Goal: Task Accomplishment & Management: Use online tool/utility

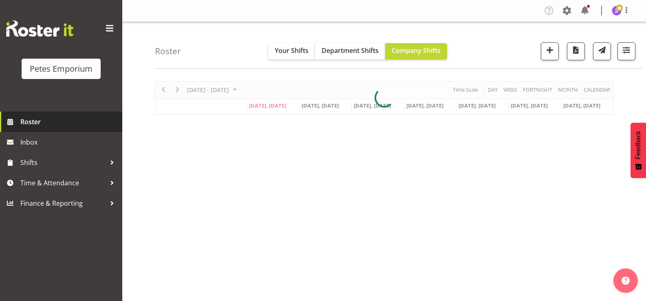
click at [50, 118] on span "Roster" at bounding box center [69, 122] width 98 height 12
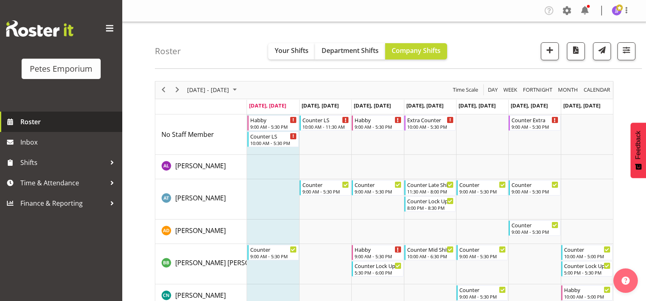
click at [90, 124] on span "Roster" at bounding box center [69, 122] width 98 height 12
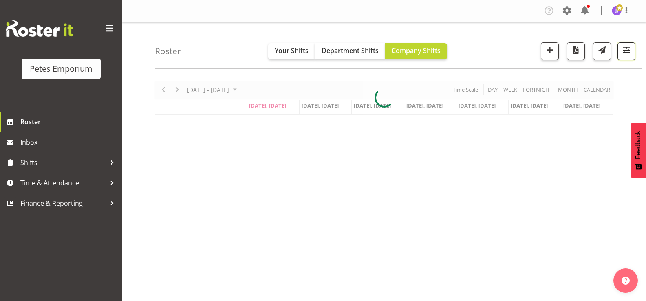
click at [622, 51] on span "button" at bounding box center [626, 50] width 11 height 11
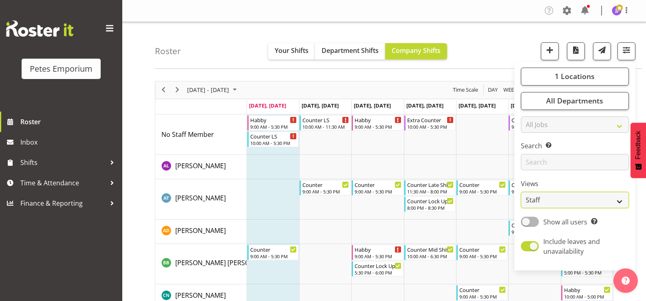
click at [623, 200] on select "Staff Role Shift - Horizontal Shift - Vertical Staff - Location" at bounding box center [575, 200] width 108 height 16
select select "shift"
click at [522, 192] on select "Staff Role Shift - Horizontal Shift - Vertical Staff - Location" at bounding box center [575, 200] width 108 height 16
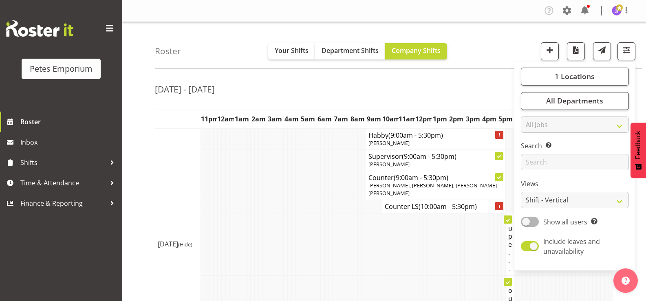
click at [354, 250] on td at bounding box center [356, 245] width 4 height 62
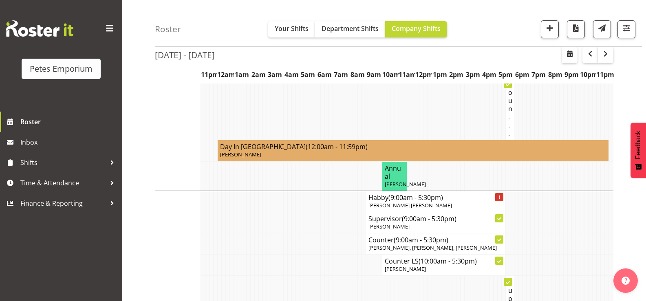
scroll to position [285, 0]
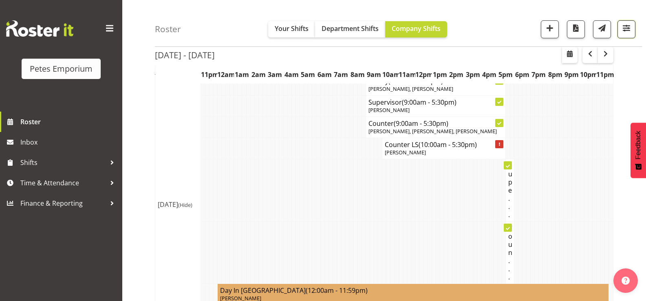
click at [620, 29] on button "button" at bounding box center [627, 29] width 18 height 18
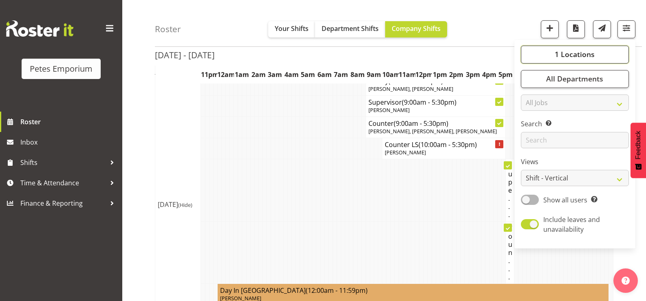
click at [559, 53] on span "1 Locations" at bounding box center [575, 55] width 40 height 10
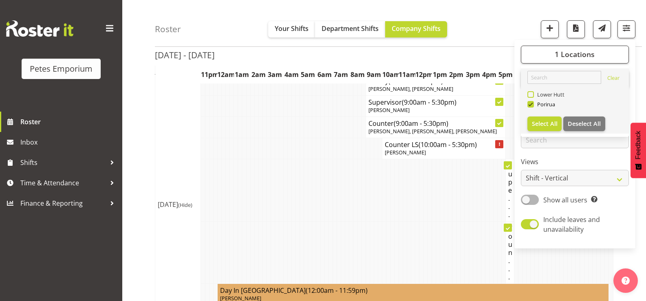
click at [529, 93] on span at bounding box center [531, 94] width 7 height 7
click at [529, 93] on input "Lower Hutt" at bounding box center [530, 94] width 5 height 5
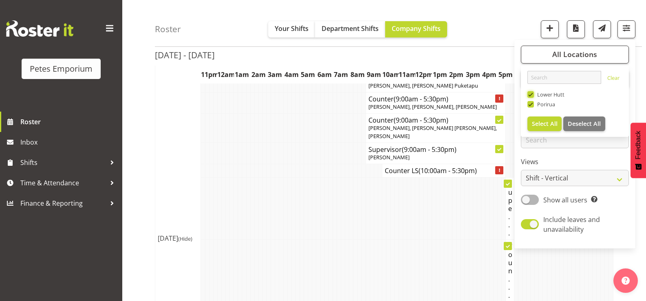
scroll to position [285, 0]
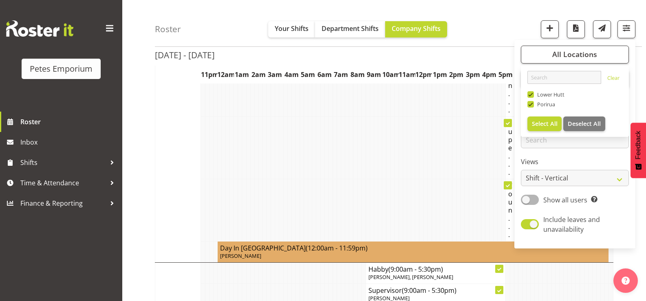
click at [447, 181] on td at bounding box center [446, 210] width 4 height 62
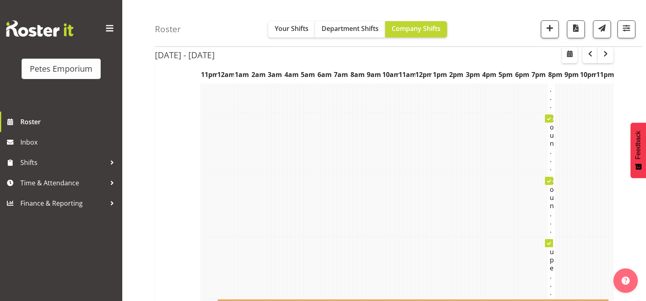
scroll to position [1590, 0]
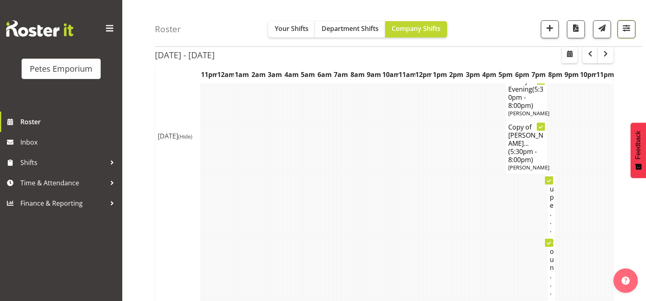
click at [622, 31] on span "button" at bounding box center [626, 28] width 11 height 11
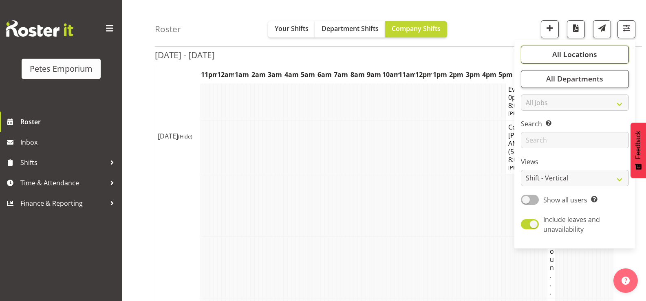
click at [559, 57] on span "All Locations" at bounding box center [575, 55] width 45 height 10
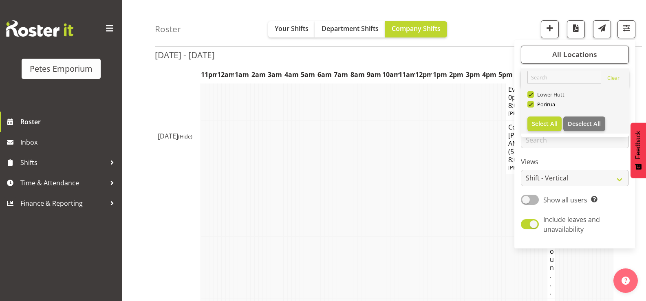
click at [529, 96] on span at bounding box center [531, 94] width 7 height 7
click at [529, 96] on input "Lower Hutt" at bounding box center [530, 94] width 5 height 5
checkbox input "false"
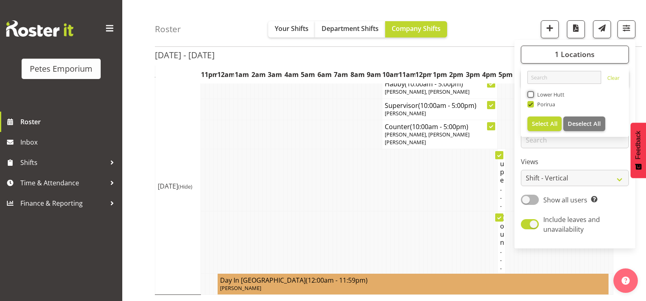
scroll to position [1329, 0]
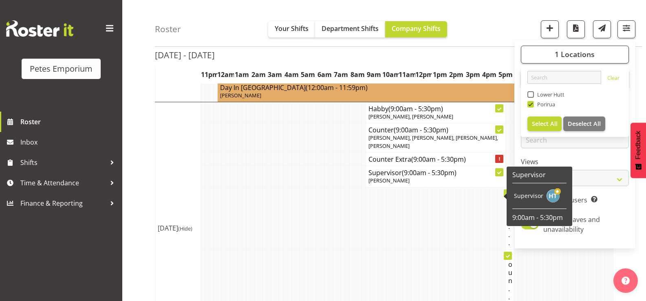
click at [316, 213] on td at bounding box center [318, 219] width 4 height 62
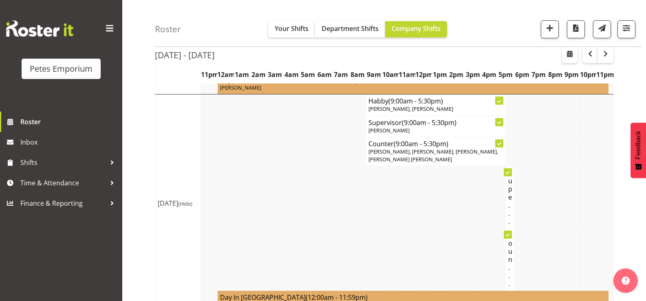
scroll to position [1060, 0]
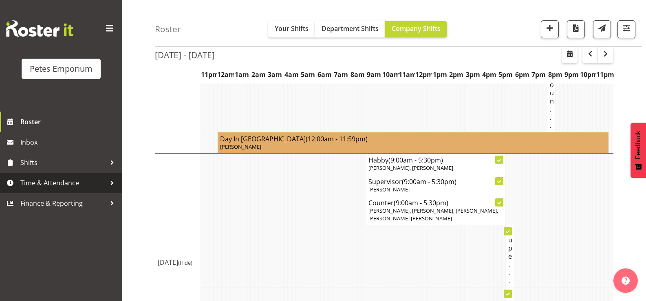
click at [55, 182] on span "Time & Attendance" at bounding box center [63, 183] width 86 height 12
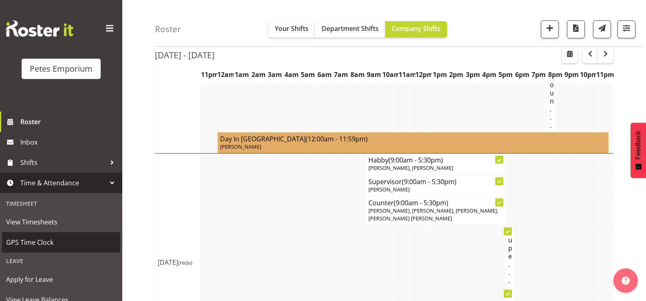
scroll to position [72, 0]
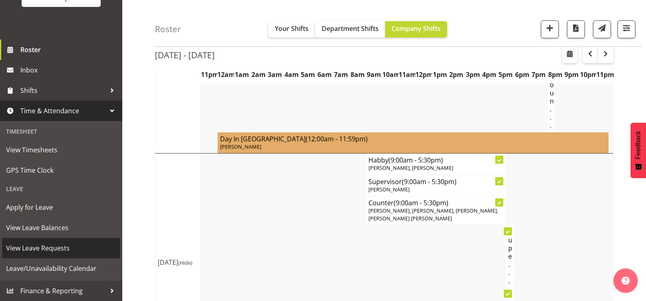
click at [63, 248] on span "View Leave Requests" at bounding box center [61, 248] width 110 height 12
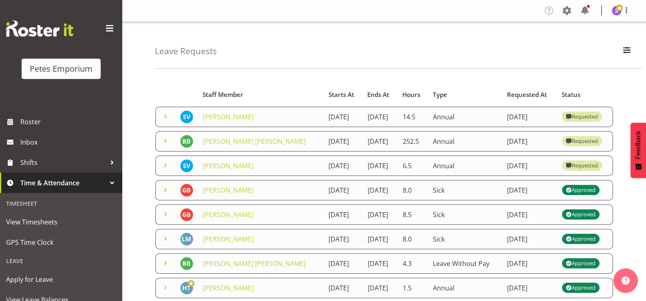
click at [164, 121] on span at bounding box center [166, 117] width 10 height 10
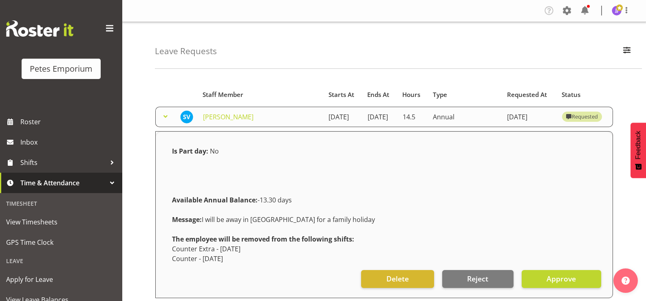
click at [164, 119] on span at bounding box center [166, 117] width 10 height 10
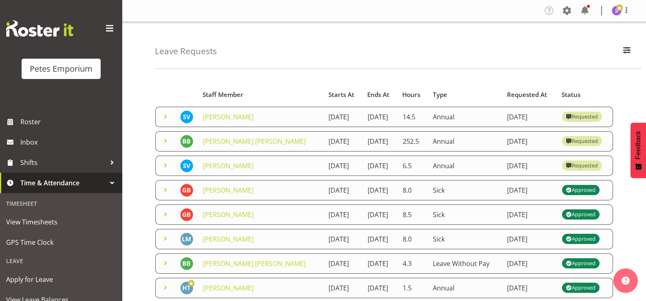
click at [165, 146] on span at bounding box center [166, 141] width 10 height 10
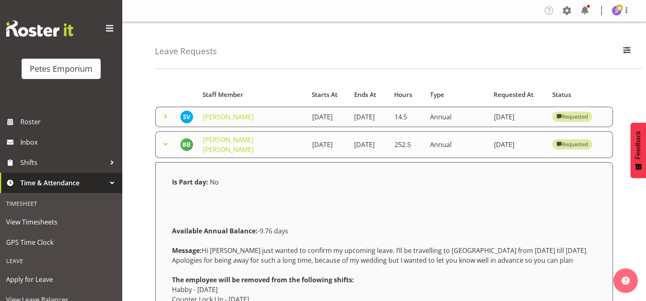
click at [165, 148] on span at bounding box center [166, 144] width 10 height 10
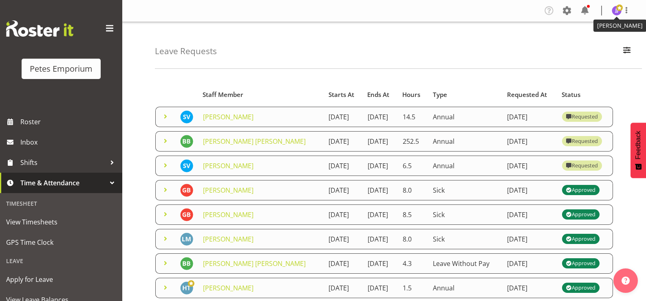
click at [617, 10] on span at bounding box center [620, 7] width 7 height 7
click at [578, 44] on link "Log Out" at bounding box center [592, 42] width 78 height 15
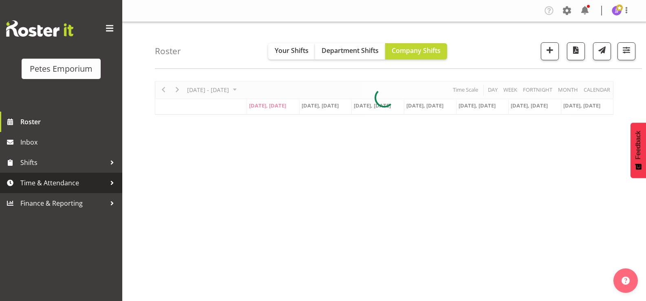
click at [39, 183] on span "Time & Attendance" at bounding box center [63, 183] width 86 height 12
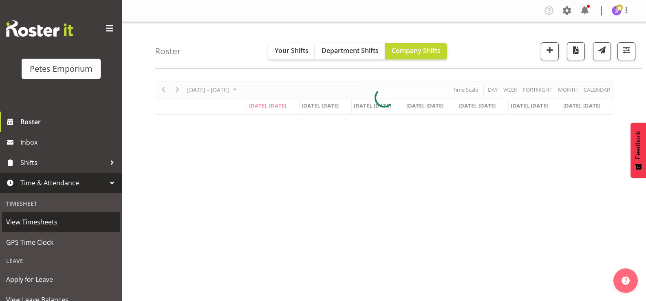
scroll to position [72, 0]
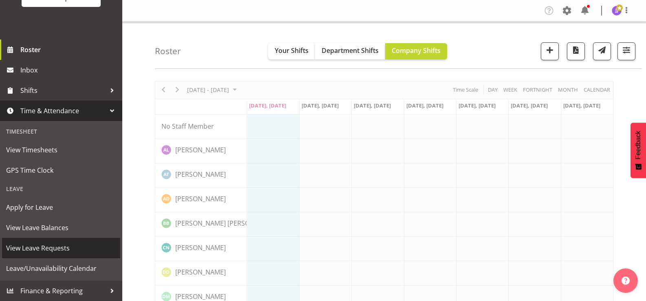
click at [59, 250] on span "View Leave Requests" at bounding box center [61, 248] width 110 height 12
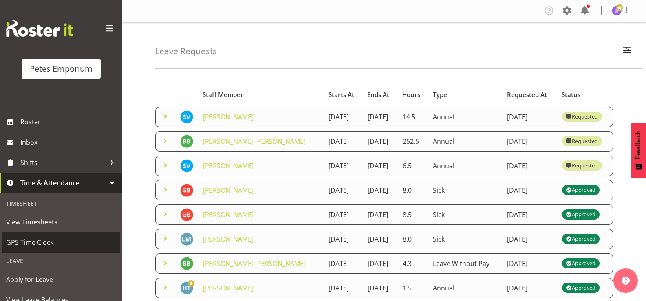
click at [45, 240] on span "GPS Time Clock" at bounding box center [61, 243] width 110 height 12
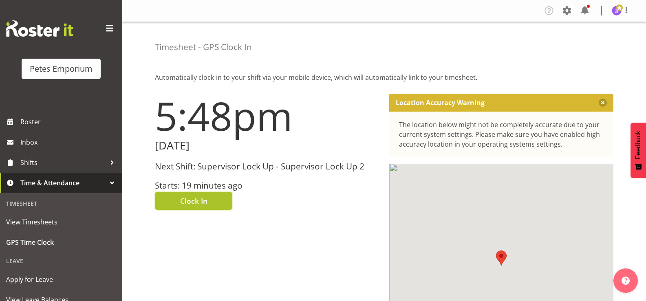
click at [169, 196] on button "Clock In" at bounding box center [193, 201] width 77 height 18
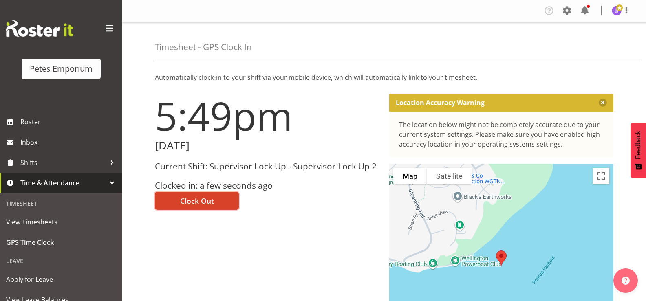
click at [197, 199] on span "Clock Out" at bounding box center [197, 201] width 34 height 11
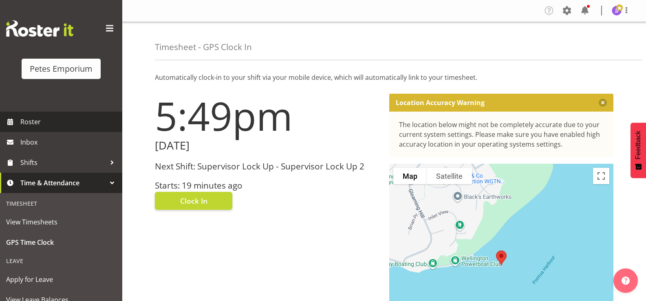
click at [57, 122] on span "Roster" at bounding box center [69, 122] width 98 height 12
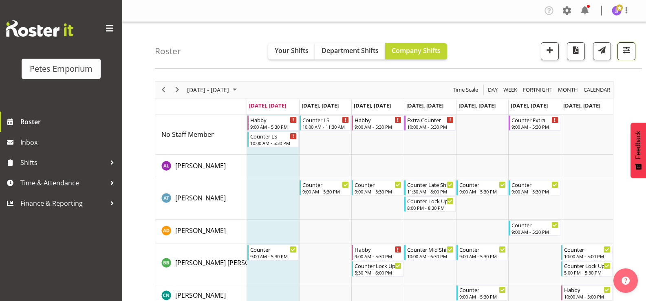
click at [630, 56] on button "button" at bounding box center [627, 51] width 18 height 18
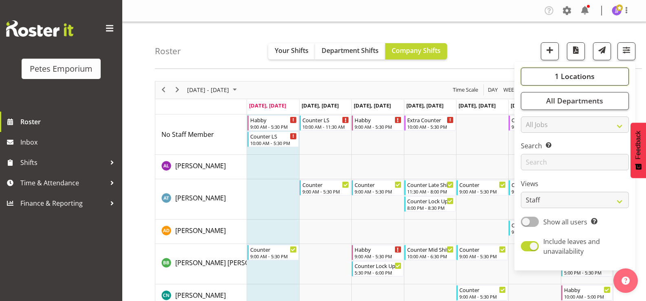
click at [541, 71] on button "1 Locations" at bounding box center [575, 77] width 108 height 18
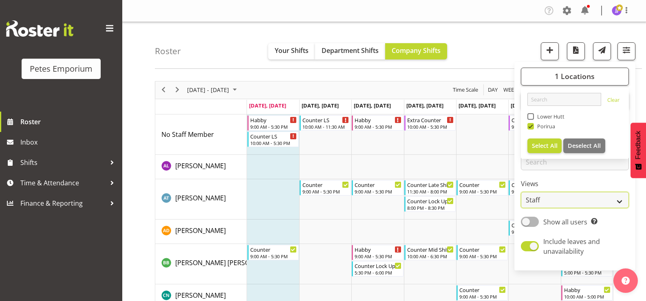
click at [620, 201] on select "Staff Role Shift - Horizontal Shift - Vertical Staff - Location" at bounding box center [575, 200] width 108 height 16
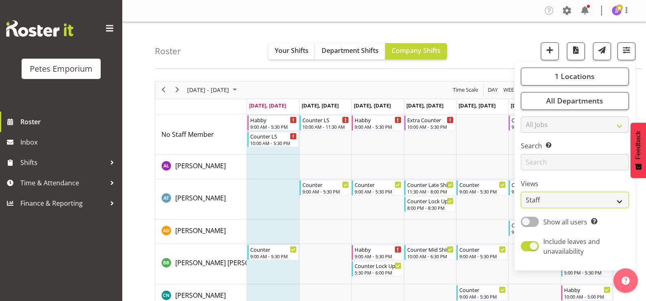
select select "shift"
click at [522, 192] on select "Staff Role Shift - Horizontal Shift - Vertical Staff - Location" at bounding box center [575, 200] width 108 height 16
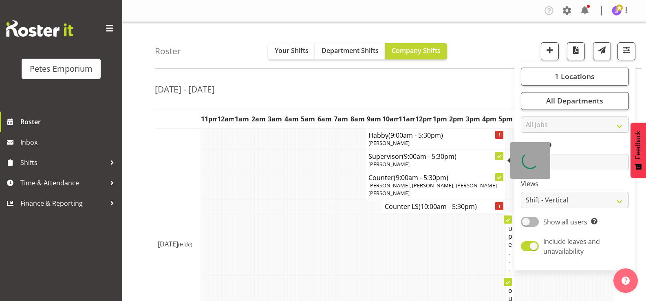
click at [378, 162] on span "[PERSON_NAME]" at bounding box center [389, 164] width 41 height 7
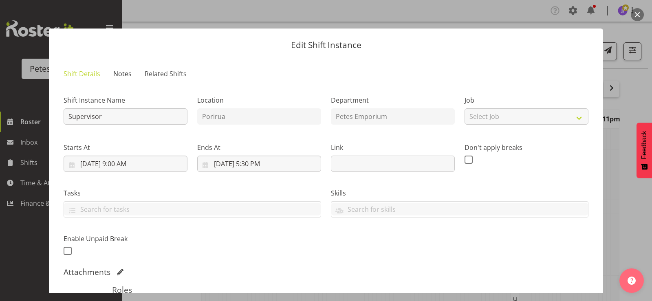
click at [122, 77] on span "Notes" at bounding box center [122, 74] width 18 height 10
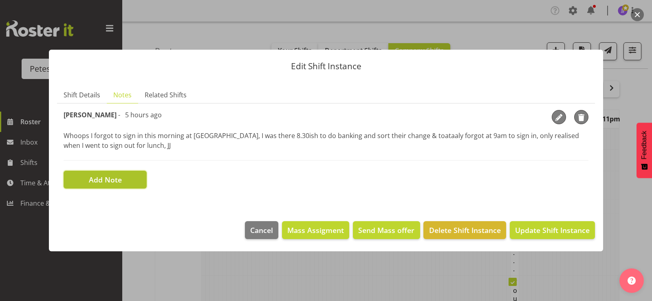
click at [125, 180] on button "Add Note" at bounding box center [105, 180] width 83 height 18
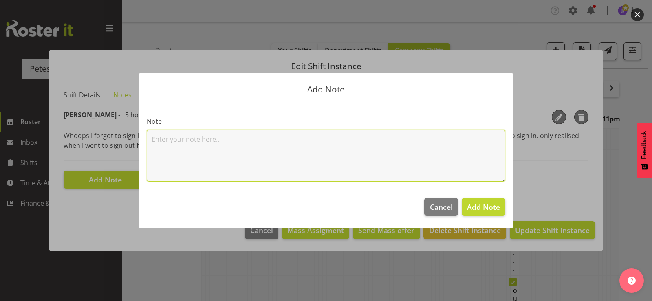
click at [166, 146] on textarea at bounding box center [326, 156] width 359 height 52
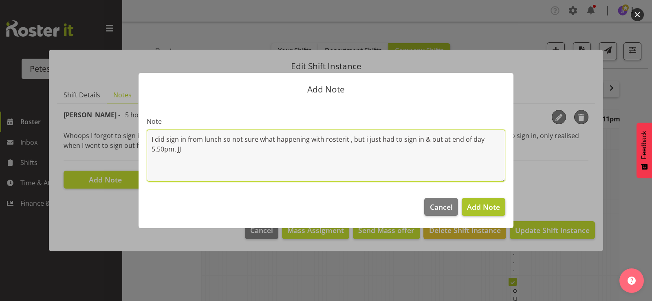
type textarea "I did sign in from lunch so not sure what happening with rosterit , but i just …"
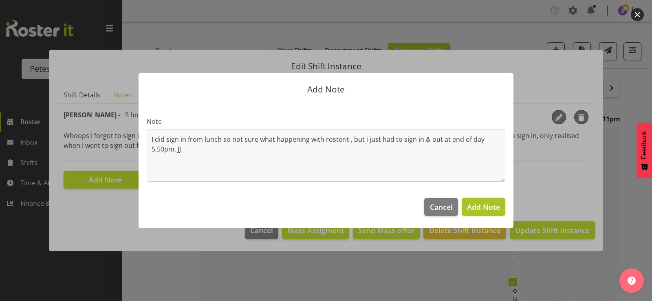
click at [475, 203] on span "Add Note" at bounding box center [483, 207] width 33 height 10
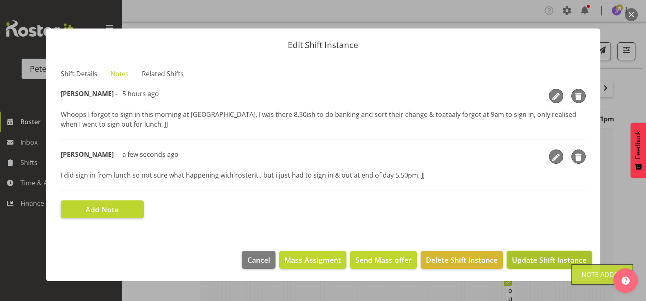
click at [538, 264] on span "Update Shift Instance" at bounding box center [549, 260] width 75 height 11
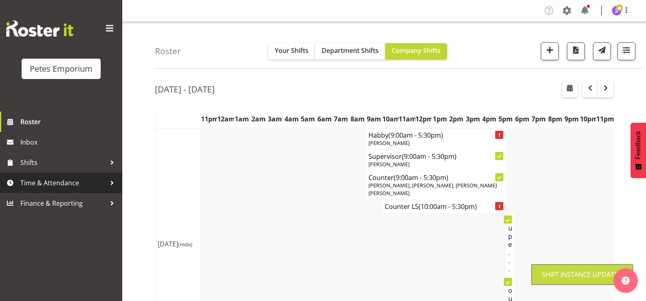
click at [66, 183] on span "Time & Attendance" at bounding box center [63, 183] width 86 height 12
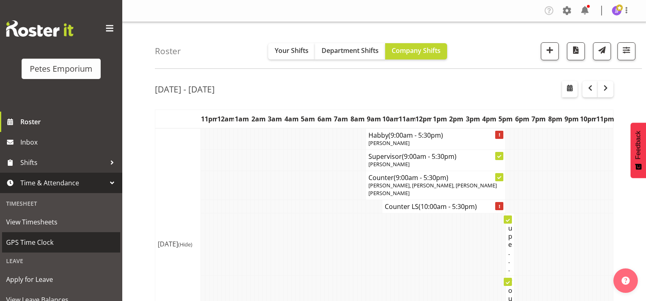
click at [57, 242] on span "GPS Time Clock" at bounding box center [61, 243] width 110 height 12
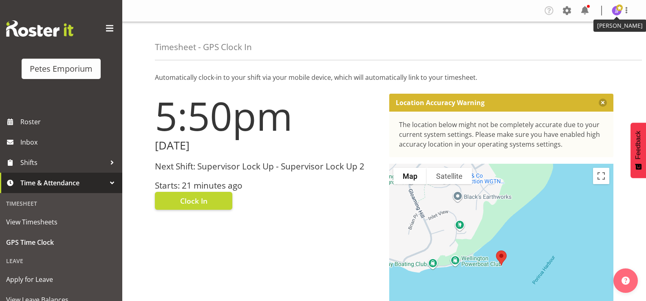
click at [616, 12] on img at bounding box center [617, 11] width 10 height 10
click at [583, 41] on link "Log Out" at bounding box center [592, 42] width 78 height 15
